Goal: Transaction & Acquisition: Book appointment/travel/reservation

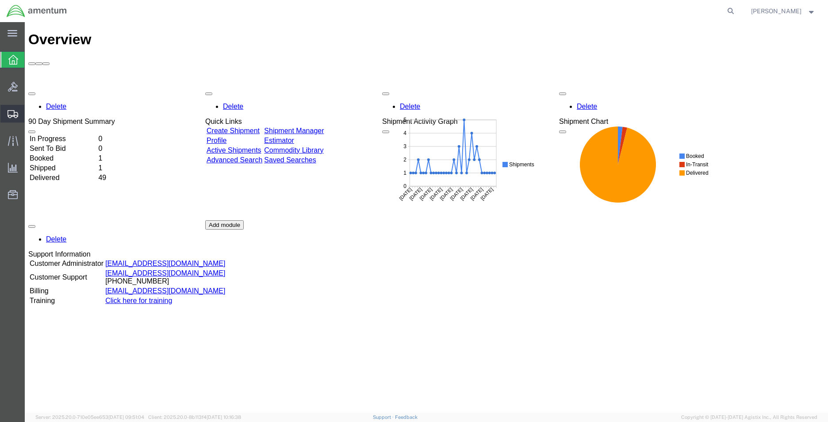
click at [0, 0] on span "Shipment Manager" at bounding box center [0, 0] width 0 height 0
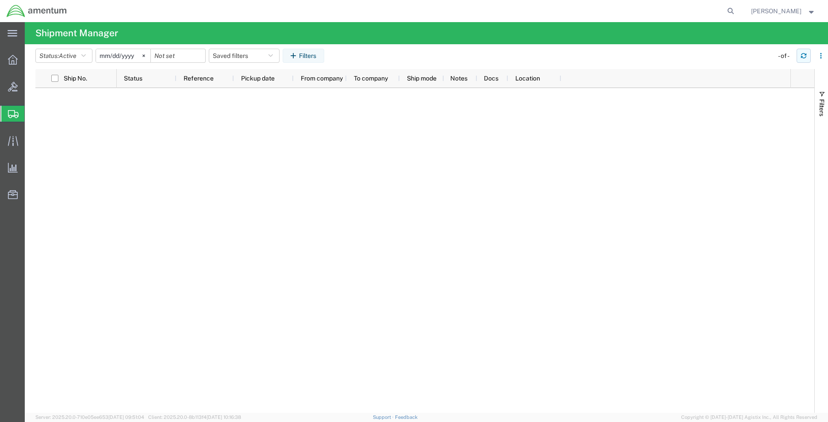
click at [808, 52] on button "button" at bounding box center [803, 56] width 14 height 14
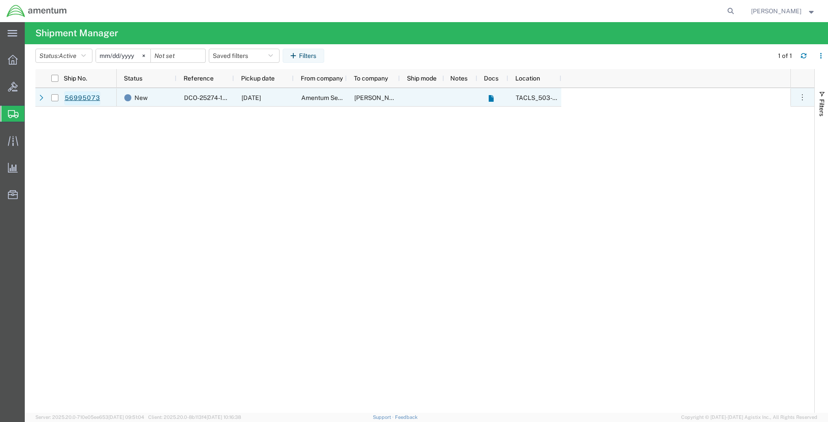
click at [94, 98] on link "56995073" at bounding box center [82, 98] width 36 height 14
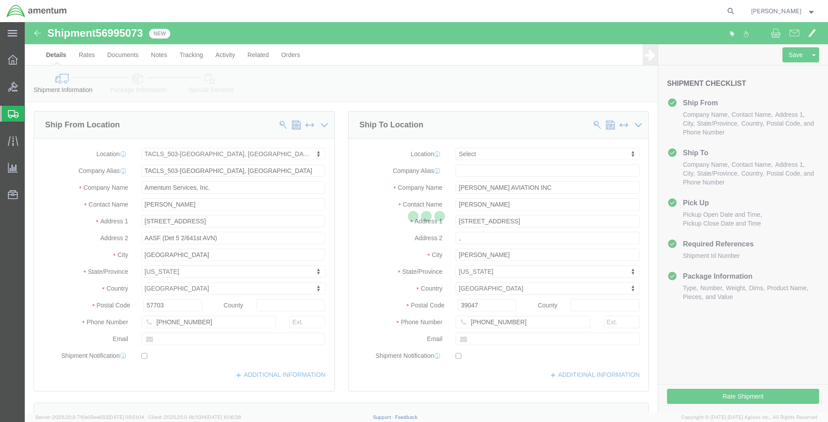
select select "42687"
select select
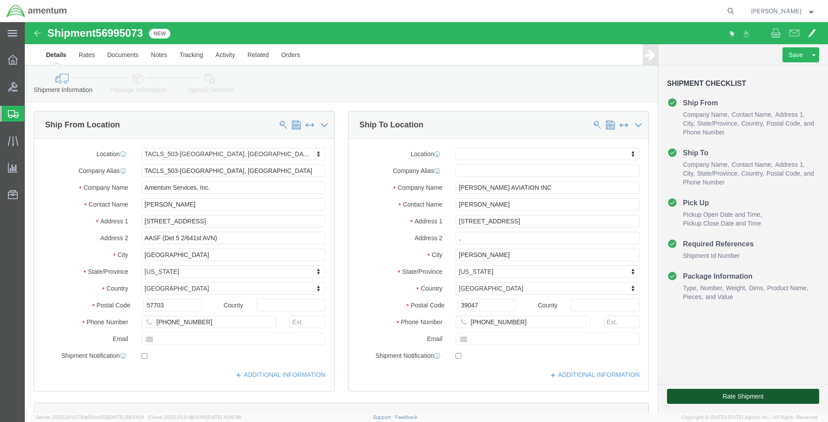
click button "Rate Shipment"
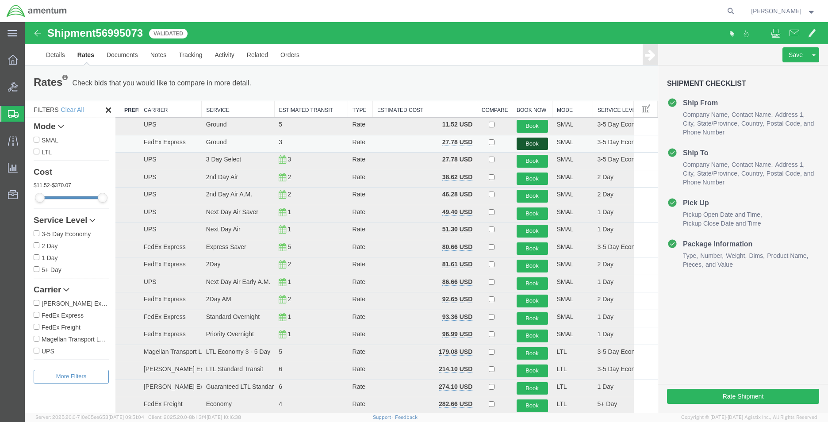
click at [526, 146] on button "Book" at bounding box center [531, 143] width 31 height 13
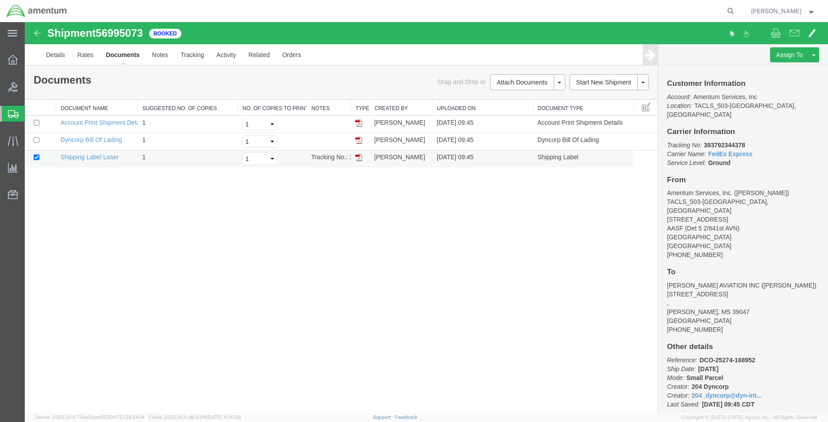
click at [84, 152] on td "Shipping Label Laser" at bounding box center [97, 158] width 82 height 17
click at [81, 156] on link "Shipping Label Laser" at bounding box center [90, 156] width 58 height 7
